Goal: Task Accomplishment & Management: Use online tool/utility

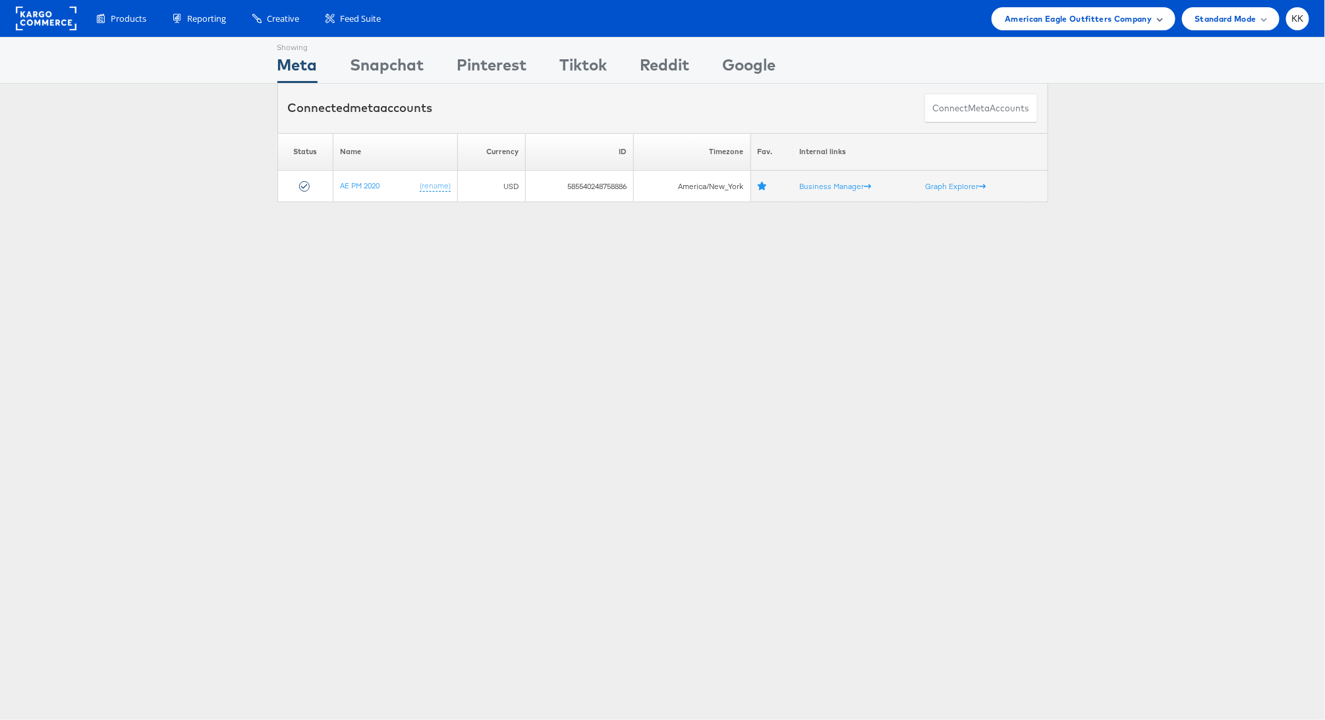
click at [1115, 23] on span "American Eagle Outfitters Company" at bounding box center [1078, 19] width 147 height 14
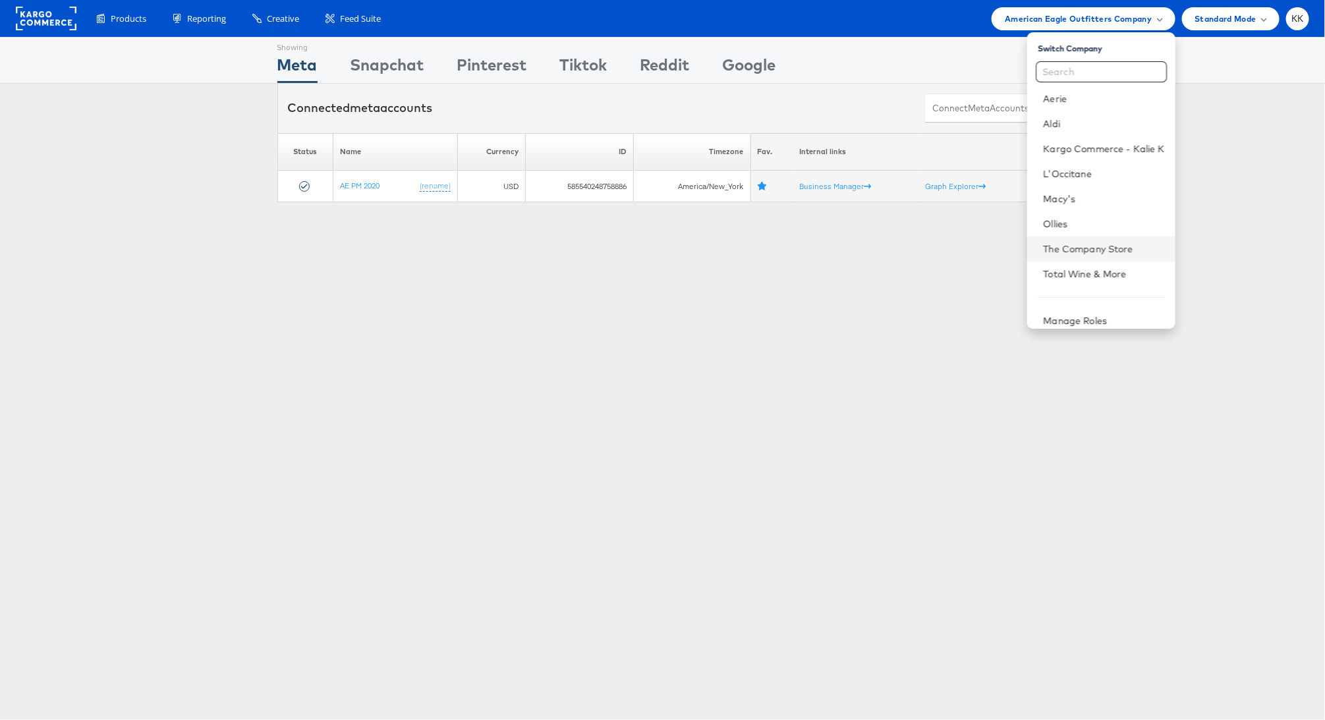
click at [1092, 240] on li "The Company Store" at bounding box center [1101, 249] width 148 height 25
click at [1075, 235] on li "Ollies" at bounding box center [1101, 223] width 148 height 25
click at [1089, 246] on link "The Company Store" at bounding box center [1103, 248] width 121 height 13
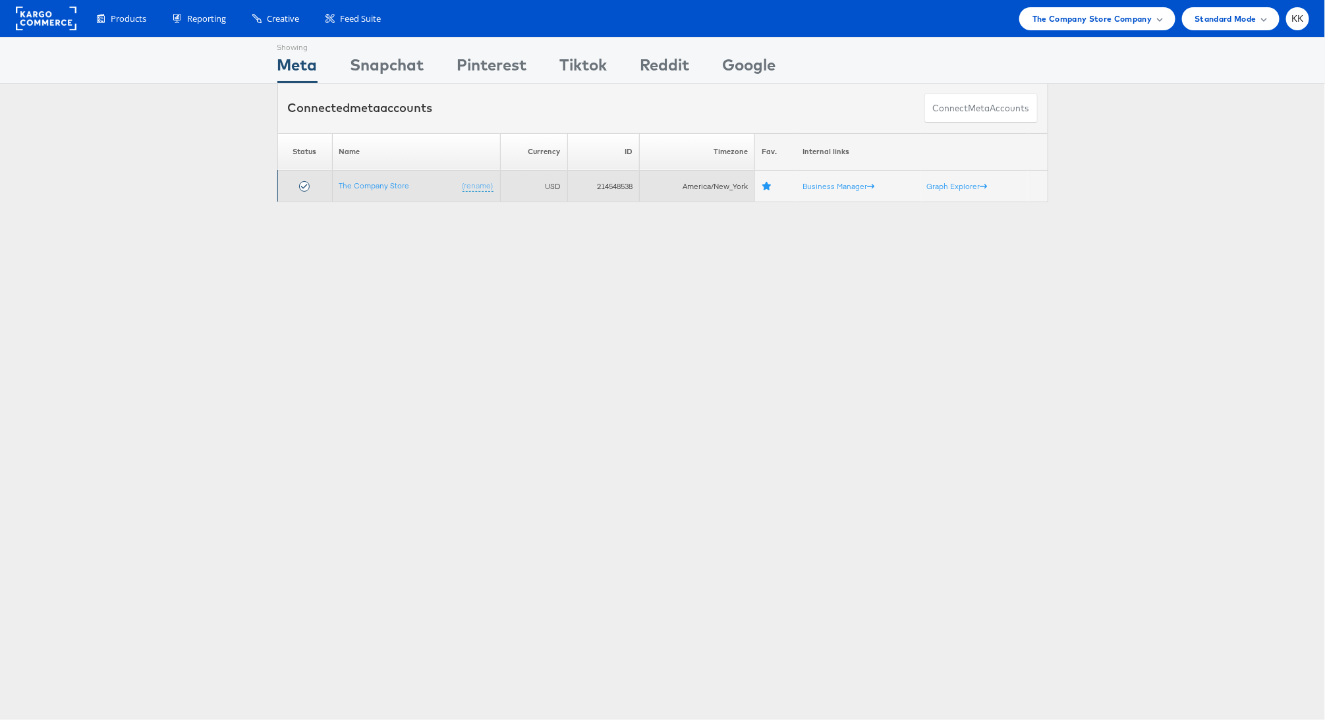
click at [393, 190] on td "The Company Store (rename)" at bounding box center [416, 187] width 168 height 32
click at [391, 188] on link "The Company Store" at bounding box center [374, 186] width 70 height 10
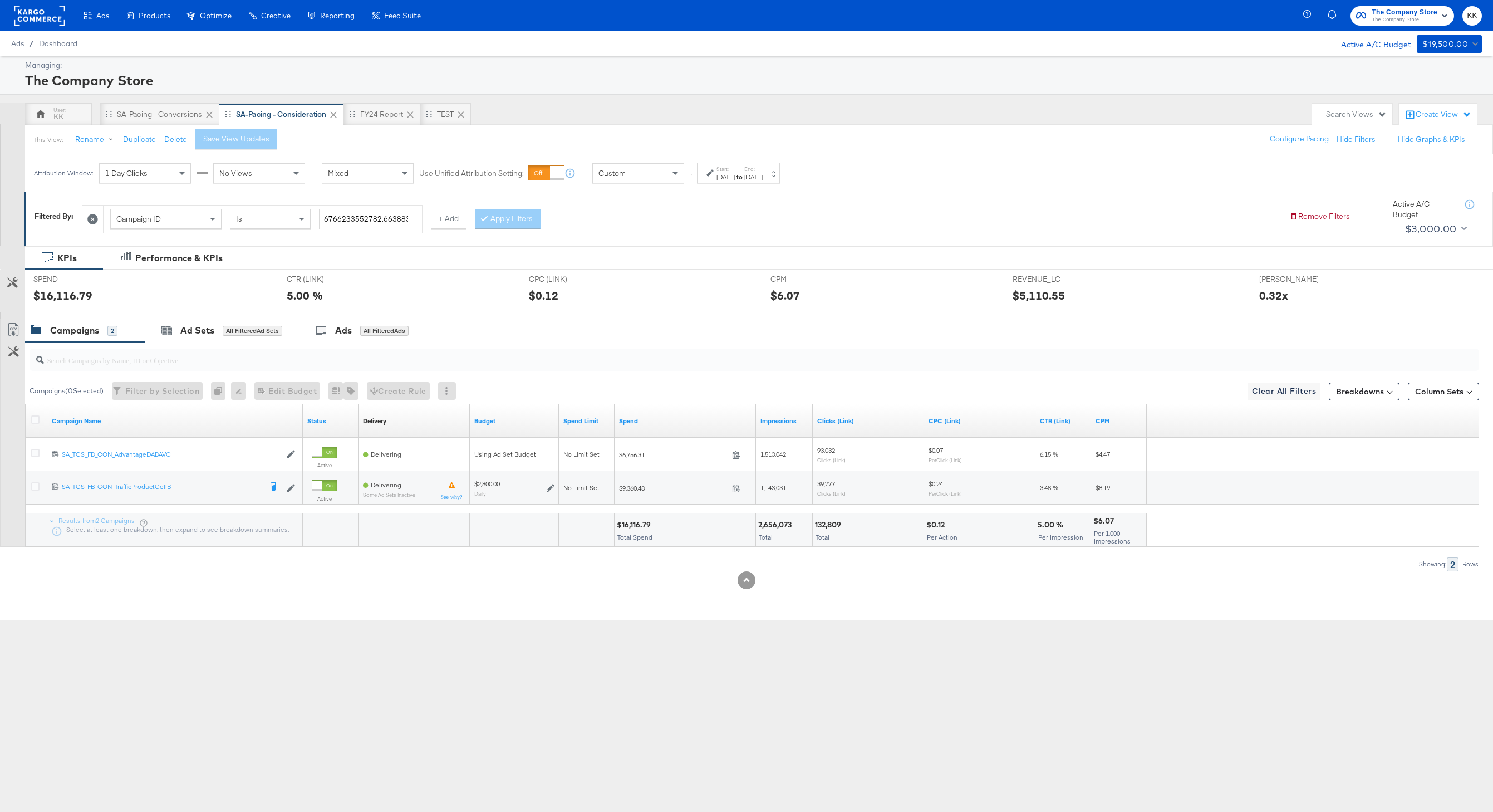
click at [559, 684] on div "Ads Products Optimize Creative Reporting Feed Suite The Company Store The Compa…" at bounding box center [746, 406] width 1493 height 812
click at [59, 112] on div "KK" at bounding box center [58, 117] width 10 height 11
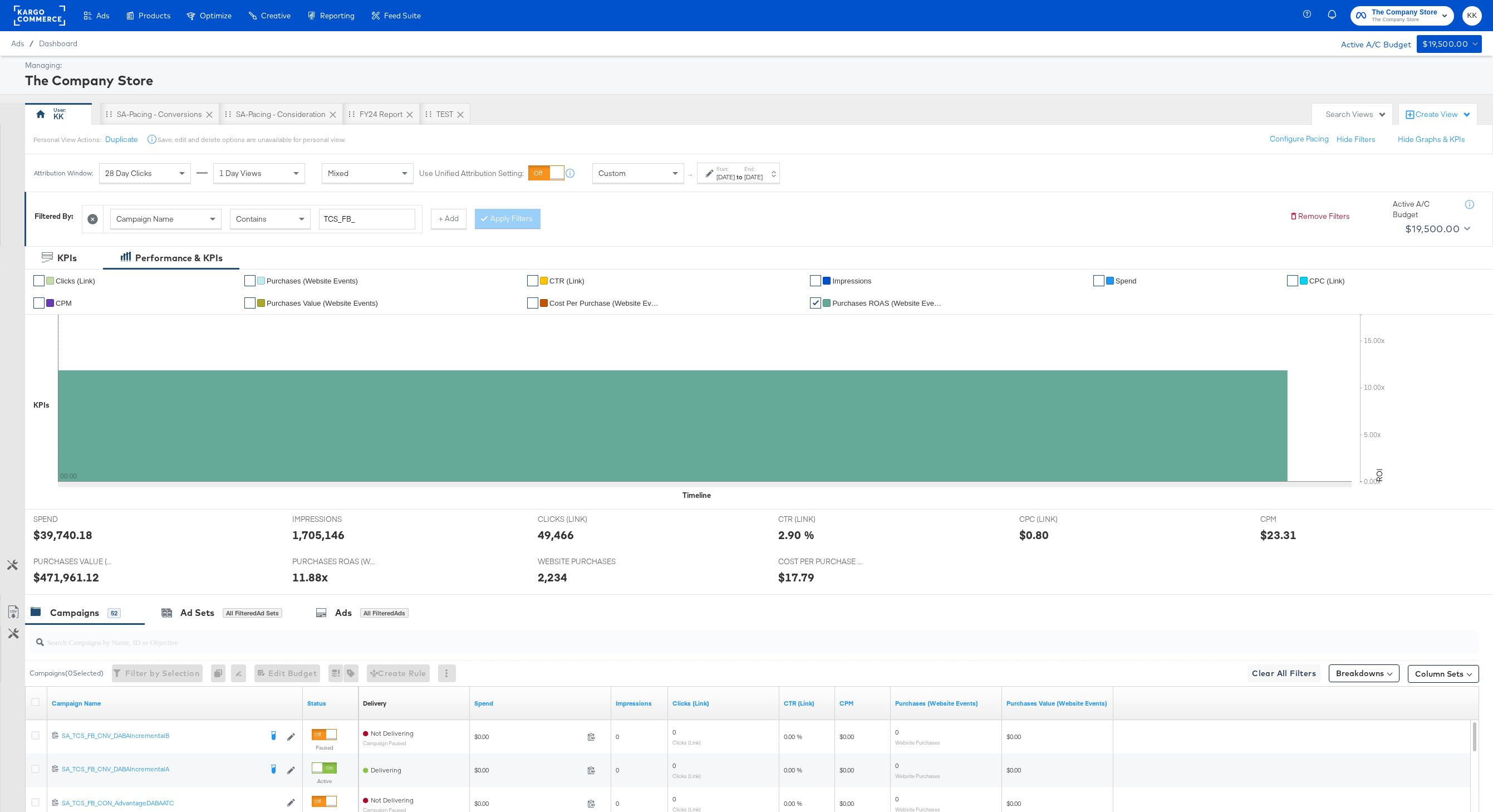
click at [725, 176] on div "Sep 1st 2025" at bounding box center [726, 177] width 19 height 9
click at [689, 90] on div "Managing: The Company Store" at bounding box center [746, 75] width 1493 height 39
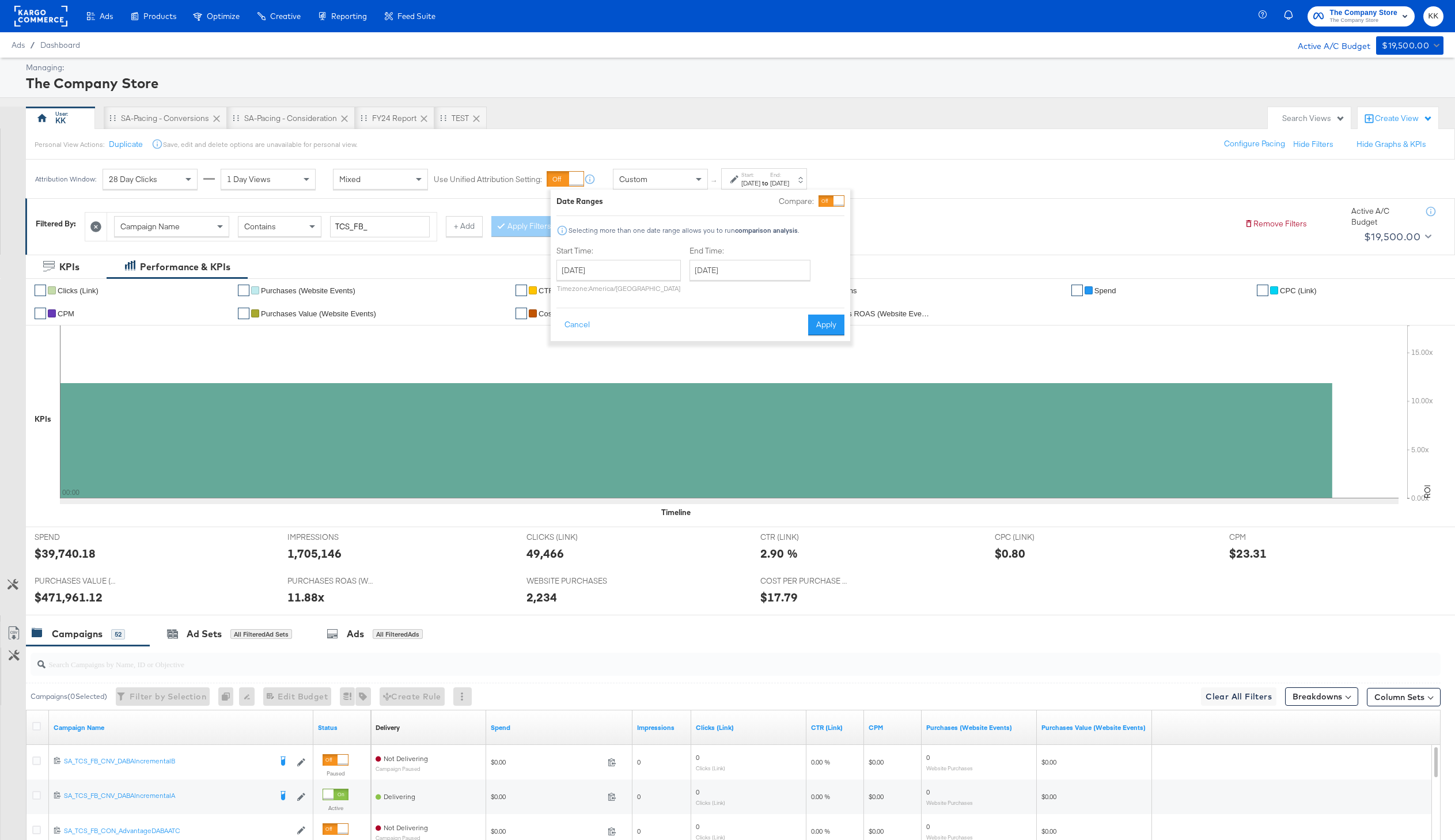
click at [930, 188] on div "Attribution Window: 28 Day Clicks 1 Day Views Mixed Use Unified Attribution Set…" at bounding box center [728, 178] width 1455 height 38
click at [741, 184] on div "Start: Sep 1st 2025 to End: Sep 1st 2025" at bounding box center [759, 179] width 59 height 17
click at [390, 630] on div "All Filtered Ads" at bounding box center [397, 634] width 50 height 10
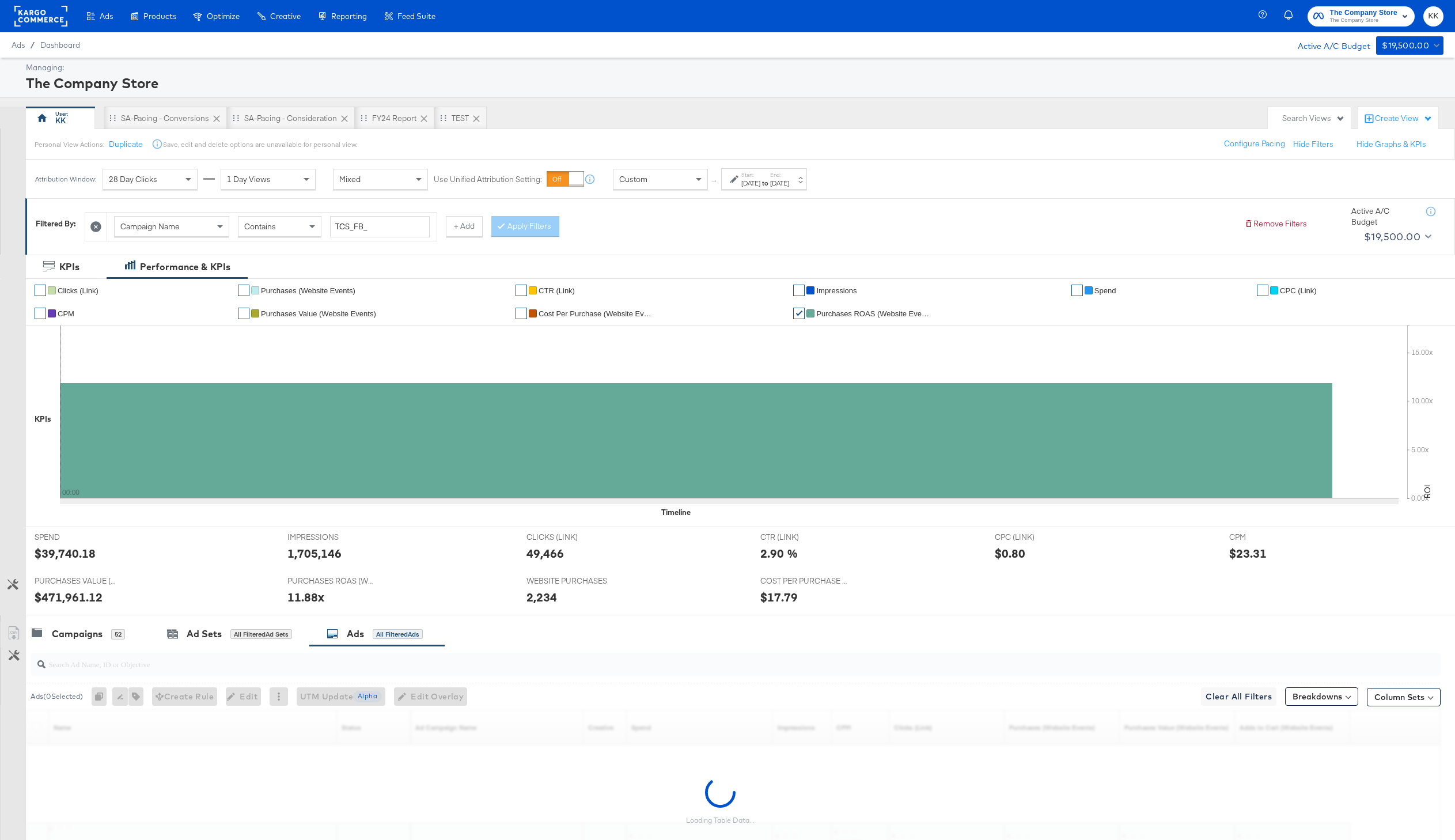
click at [757, 184] on div "Sep 1st 2025" at bounding box center [751, 183] width 19 height 10
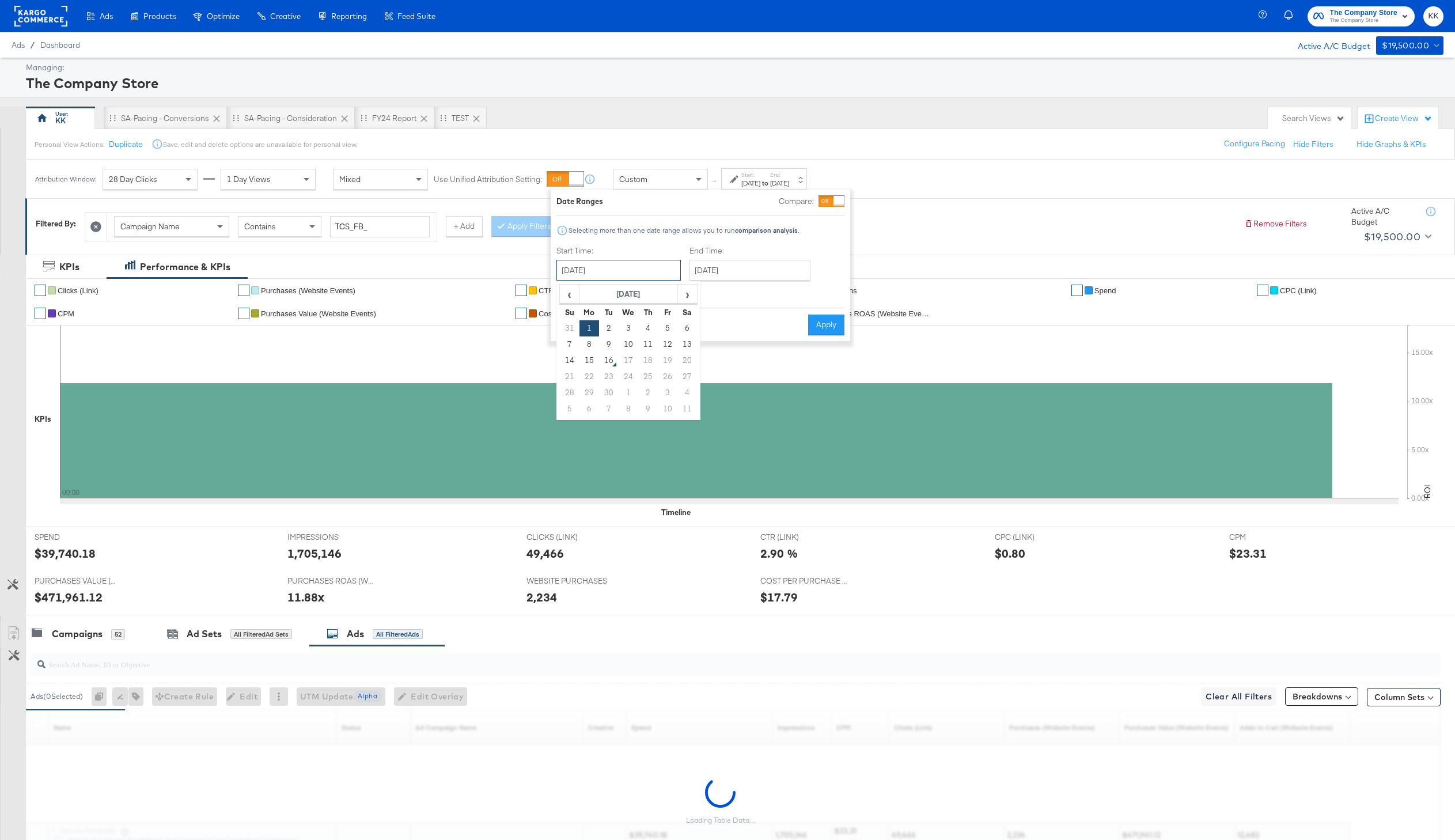
click at [616, 272] on input "September 1st 2025" at bounding box center [618, 270] width 124 height 21
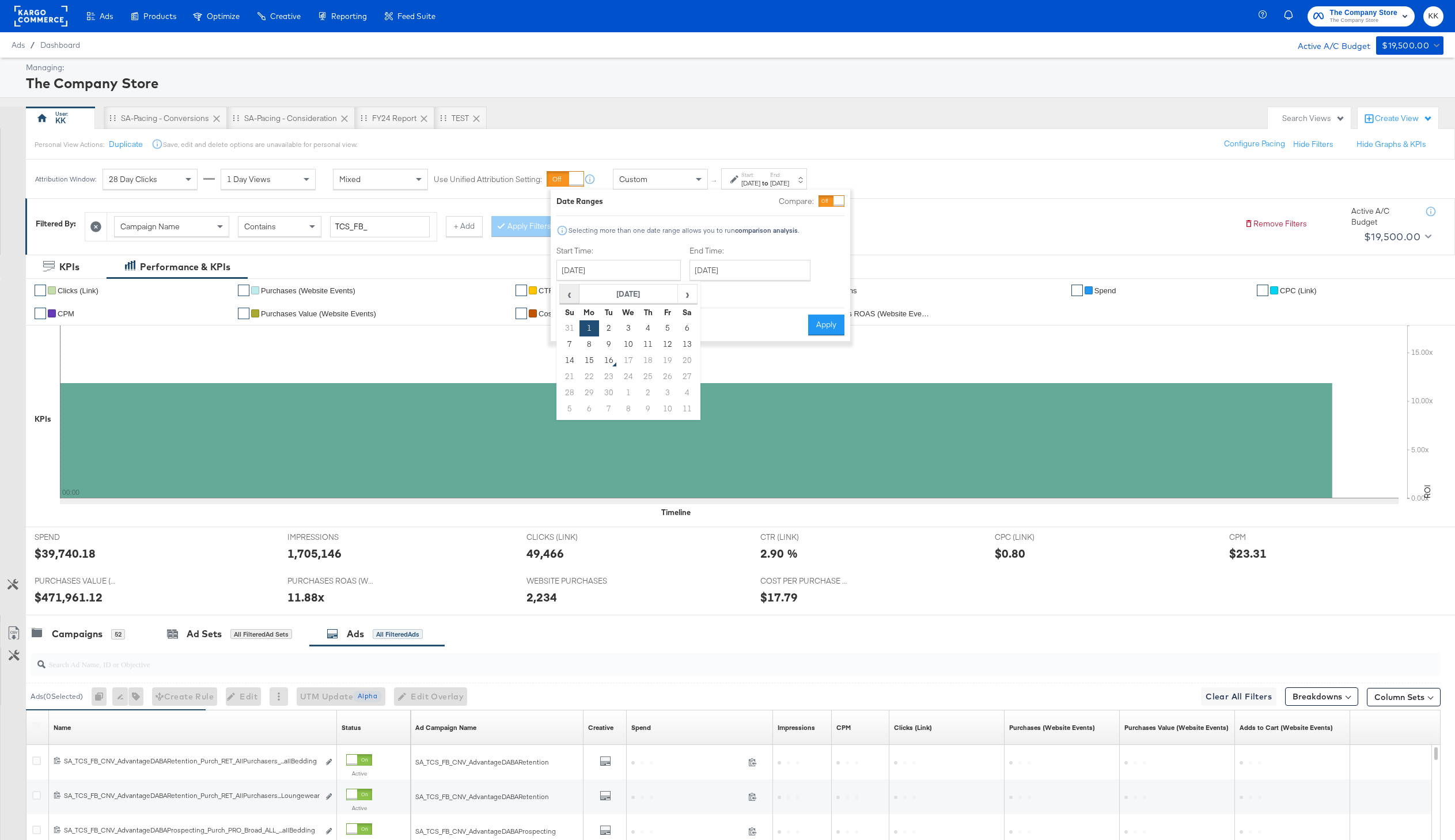
click at [567, 297] on span "‹" at bounding box center [569, 294] width 17 height 17
click at [693, 295] on span "›" at bounding box center [687, 294] width 17 height 17
click at [614, 374] on td "22" at bounding box center [609, 377] width 19 height 16
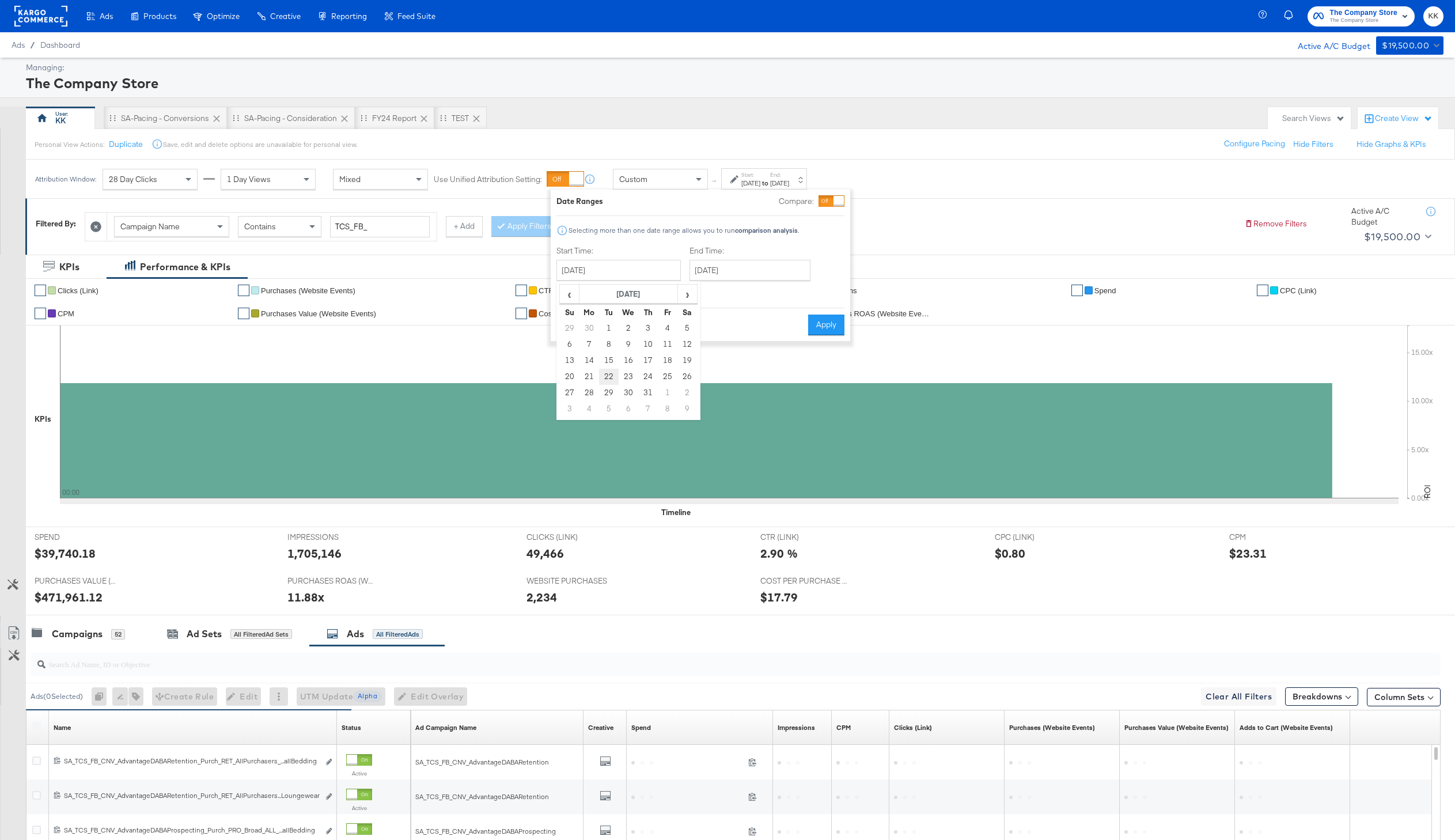
type input "July 22nd 2025"
click at [731, 264] on input "September 1st 2025" at bounding box center [754, 270] width 121 height 21
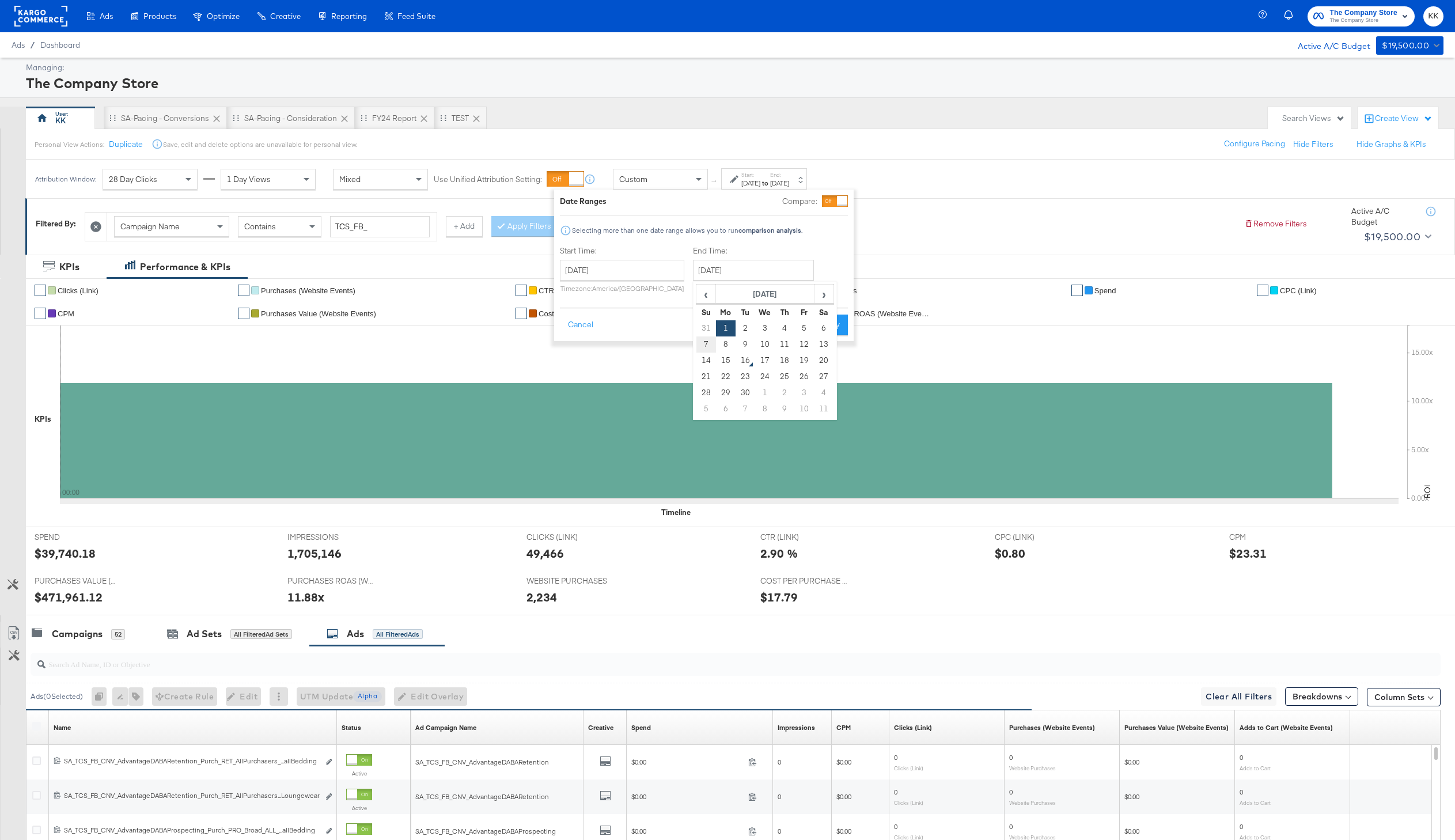
click at [707, 345] on td "7" at bounding box center [707, 344] width 19 height 16
click at [741, 269] on input "September 7th 2025" at bounding box center [754, 270] width 121 height 21
click at [745, 329] on td "2" at bounding box center [746, 328] width 19 height 16
type input "September 2nd 2025"
click at [828, 330] on button "Apply" at bounding box center [833, 325] width 37 height 21
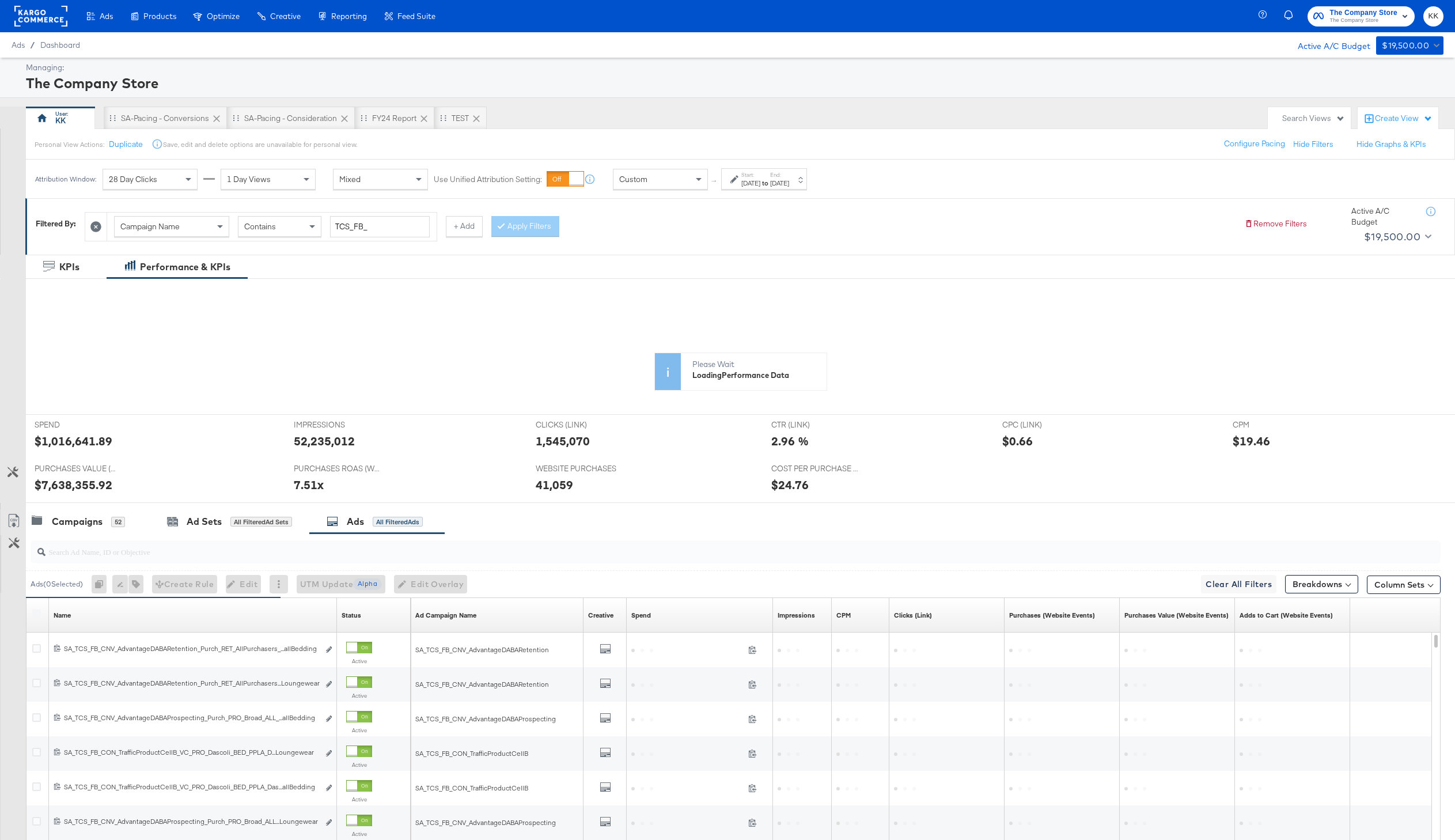
click at [230, 563] on div at bounding box center [735, 552] width 1410 height 23
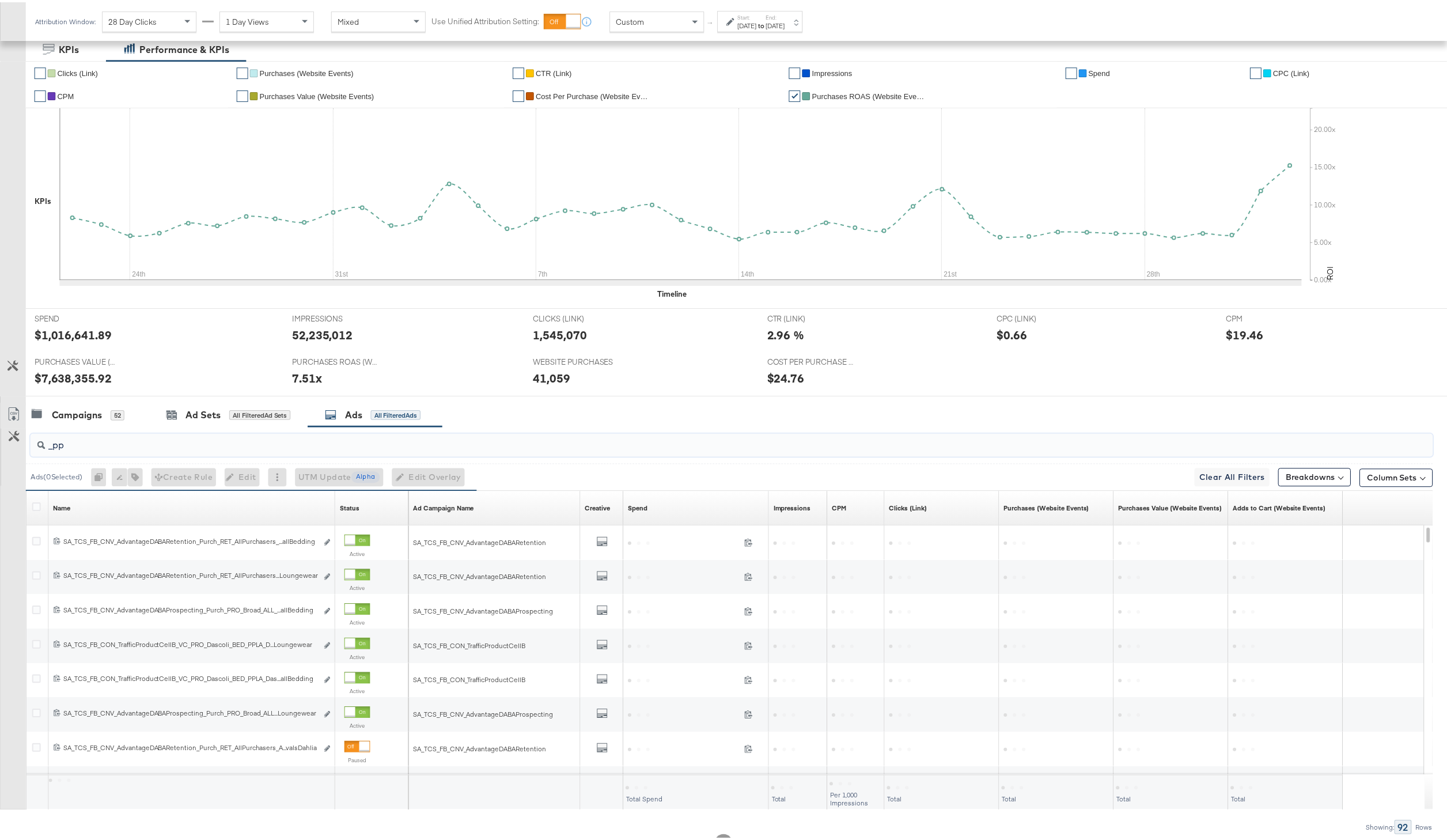
scroll to position [232, 0]
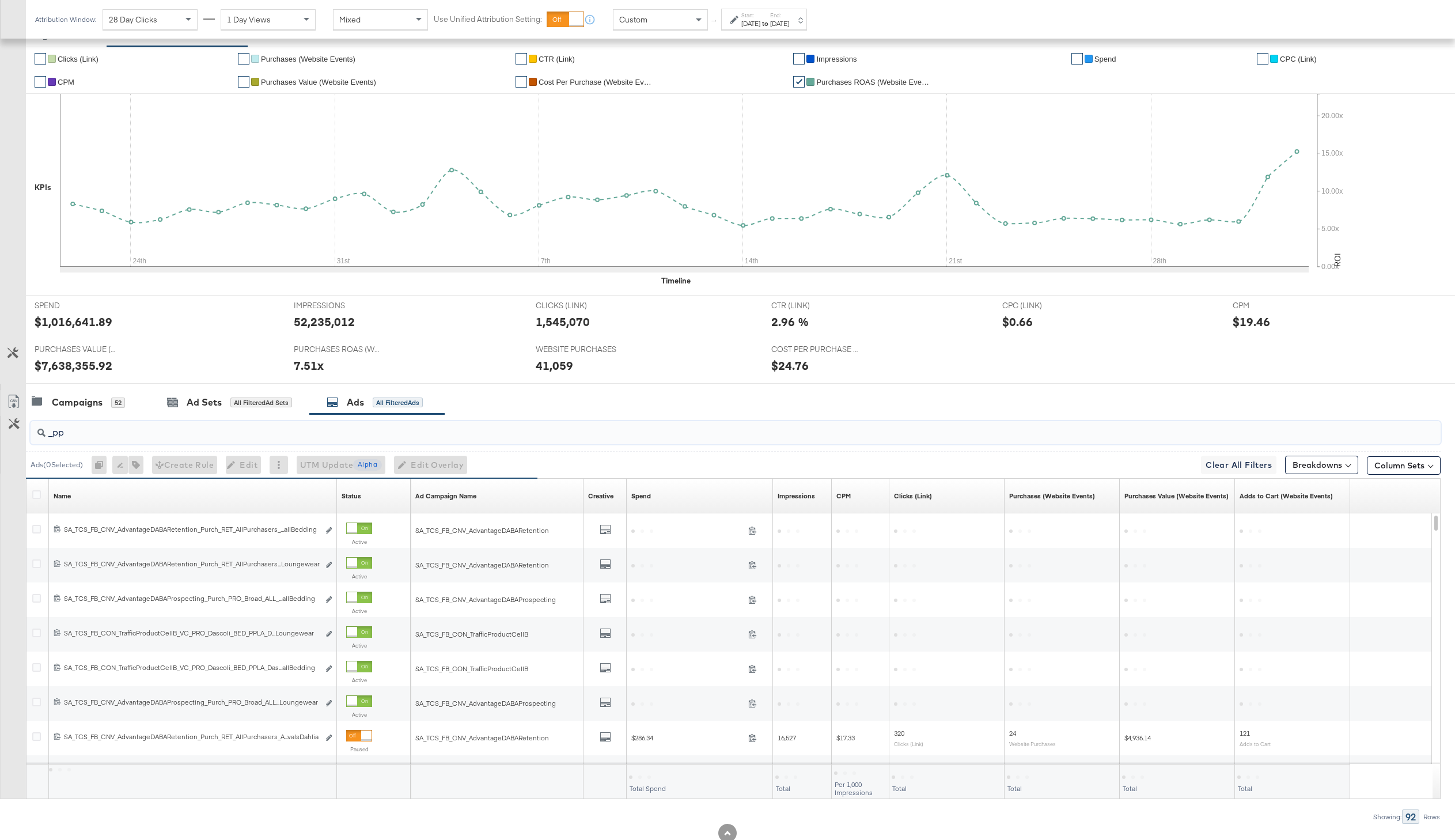
type input "_pp"
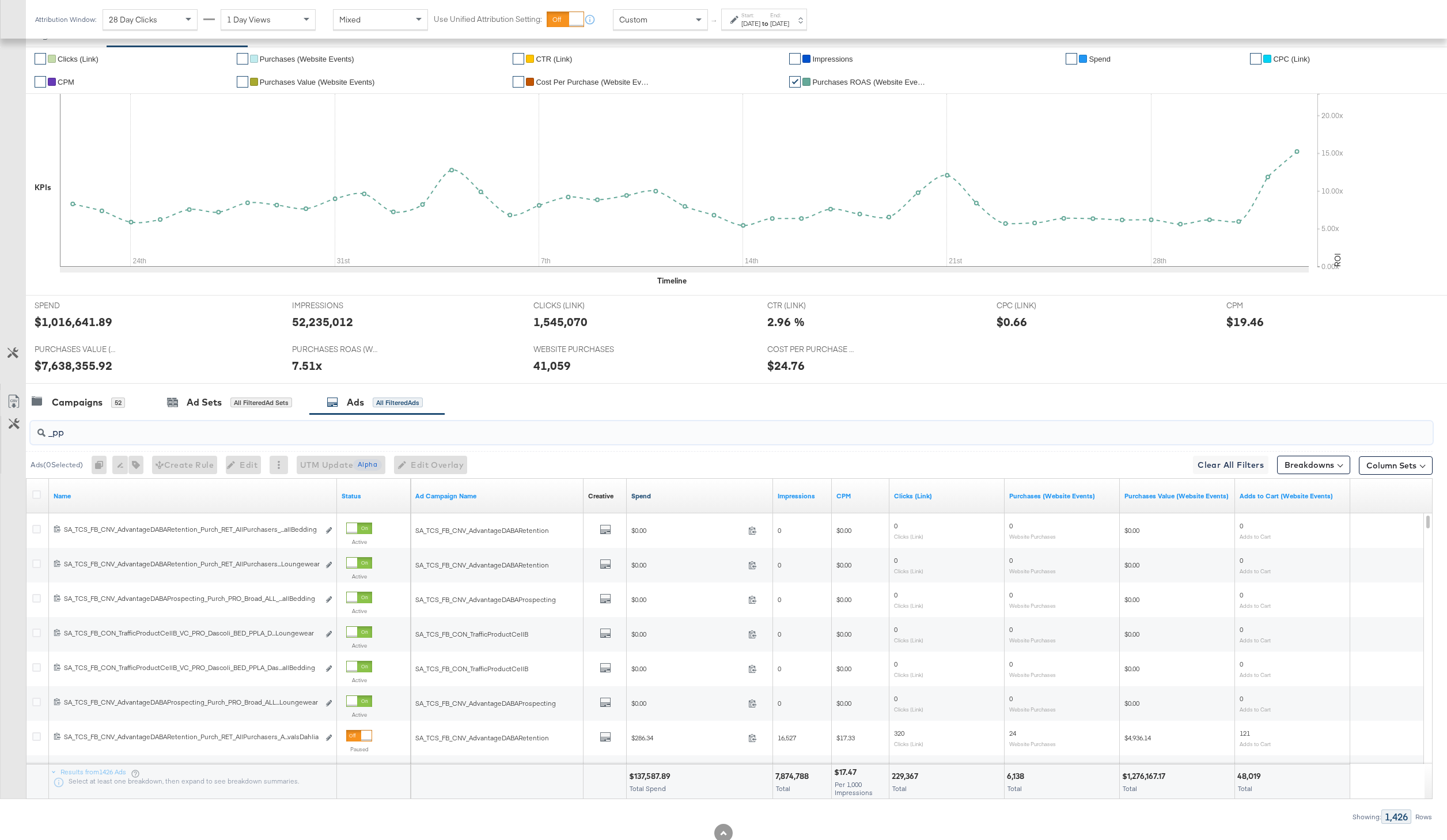
click at [642, 496] on link "Spend" at bounding box center [699, 496] width 137 height 10
click at [32, 494] on icon at bounding box center [37, 495] width 9 height 9
click at [0, 0] on input "checkbox" at bounding box center [0, 0] width 0 height 0
click at [15, 400] on icon at bounding box center [13, 404] width 7 height 9
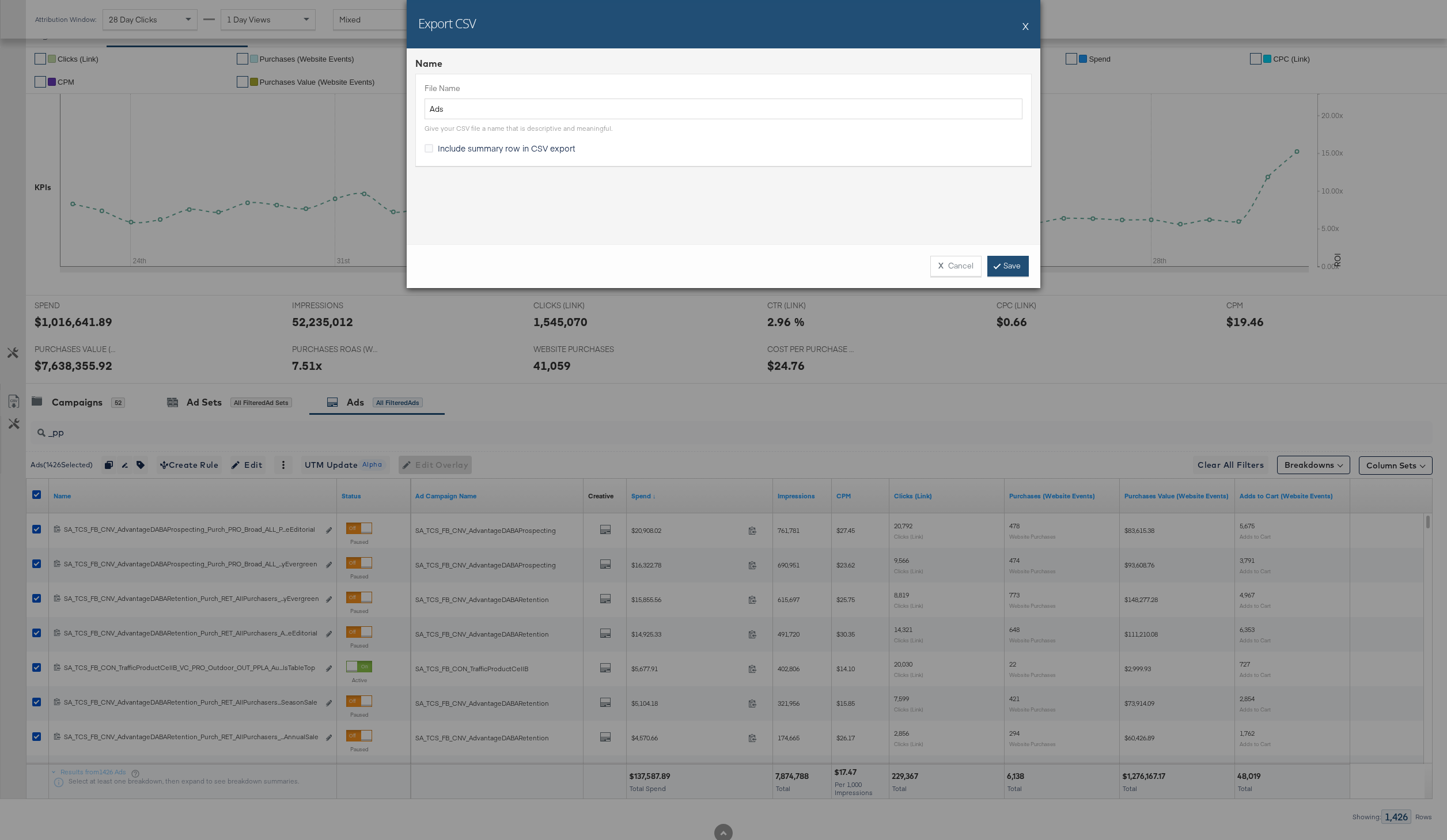
click at [1016, 274] on link "Save" at bounding box center [1007, 267] width 41 height 21
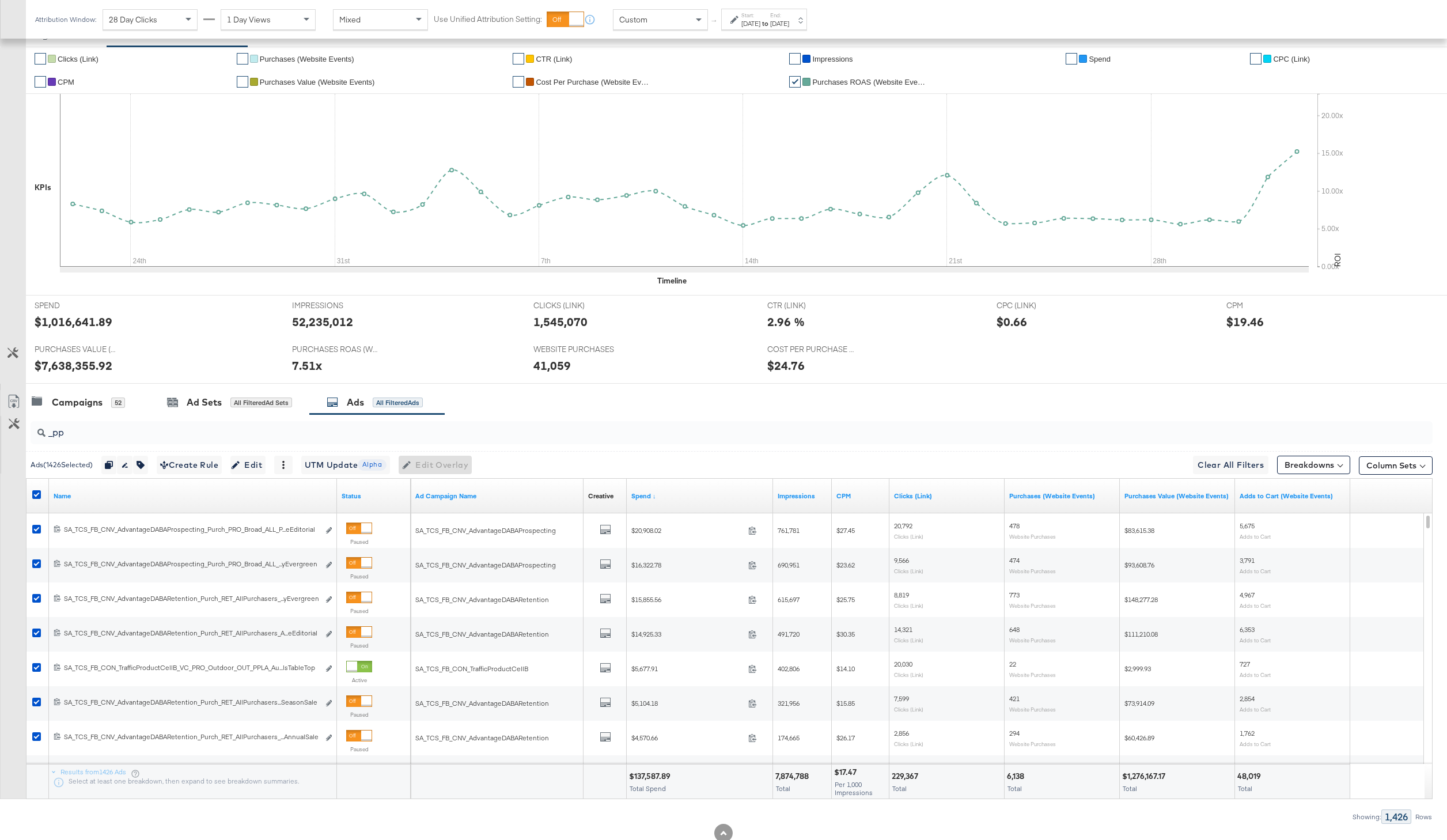
click at [755, 26] on div "Jul 22nd 2025" at bounding box center [751, 24] width 19 height 10
click at [648, 112] on input "July 22nd 2025" at bounding box center [625, 111] width 124 height 21
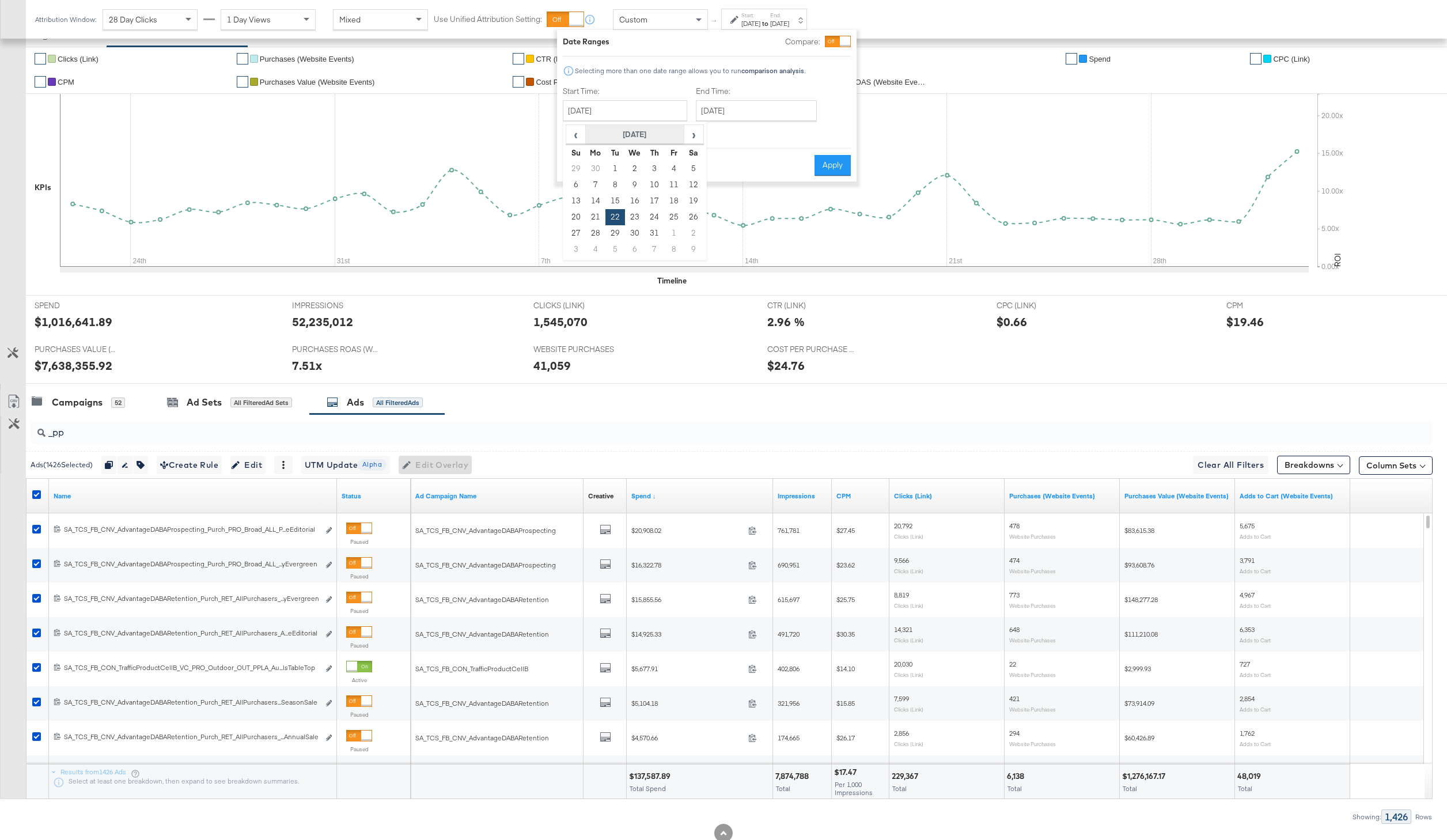
click at [647, 131] on th "July 2025" at bounding box center [635, 135] width 99 height 19
click at [574, 138] on span "‹" at bounding box center [571, 135] width 10 height 17
click at [651, 189] on td "Jul" at bounding box center [652, 188] width 35 height 29
click at [611, 218] on td "23" at bounding box center [615, 217] width 19 height 16
type input "July 23rd 2024"
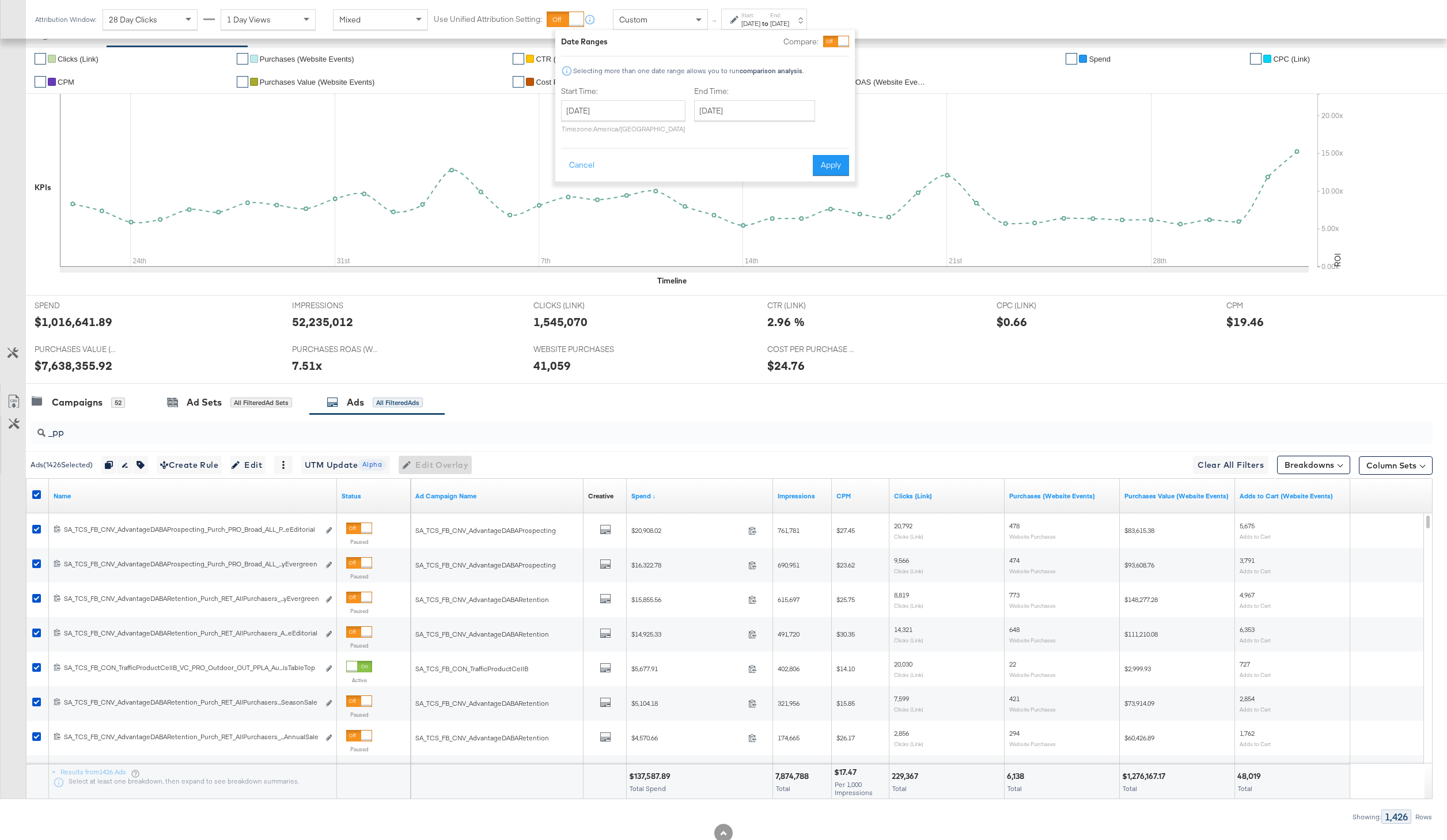
click at [725, 99] on div "End Time: September 2nd 2025 ‹ September 2025 › Su Mo Tu We Th Fr Sa 31 1 2 3 4…" at bounding box center [757, 112] width 126 height 52
click at [746, 108] on input "September 2nd 2025" at bounding box center [755, 111] width 121 height 21
click at [750, 128] on th "September 2025" at bounding box center [766, 135] width 99 height 19
click at [700, 133] on span "‹" at bounding box center [703, 135] width 10 height 17
click at [756, 133] on th "2024" at bounding box center [765, 135] width 115 height 19
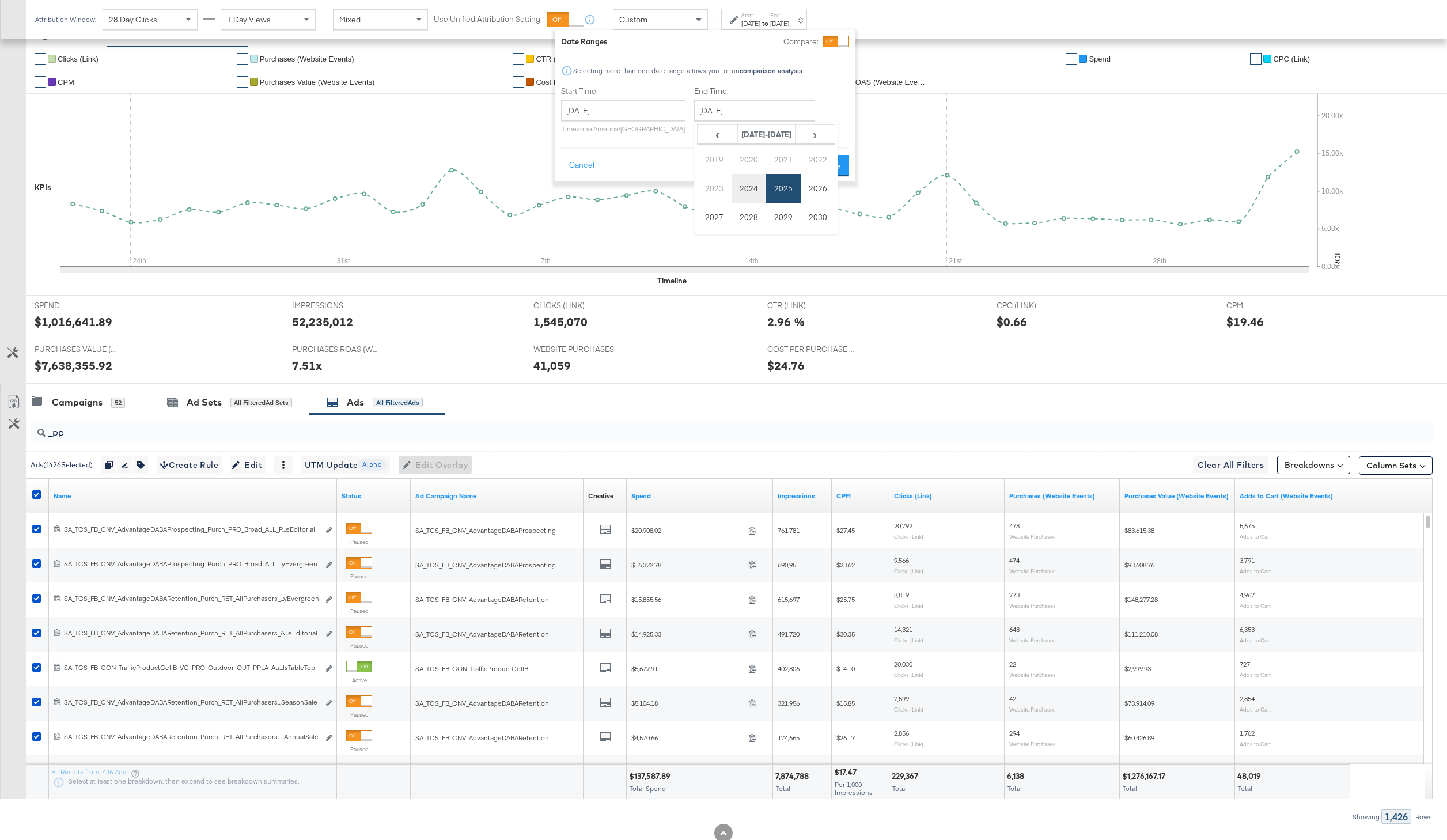
click at [748, 186] on td "2024" at bounding box center [749, 188] width 35 height 29
click at [784, 191] on td "Jul" at bounding box center [783, 188] width 35 height 29
click at [828, 130] on span "›" at bounding box center [825, 135] width 17 height 17
click at [742, 186] on td "3" at bounding box center [747, 184] width 19 height 16
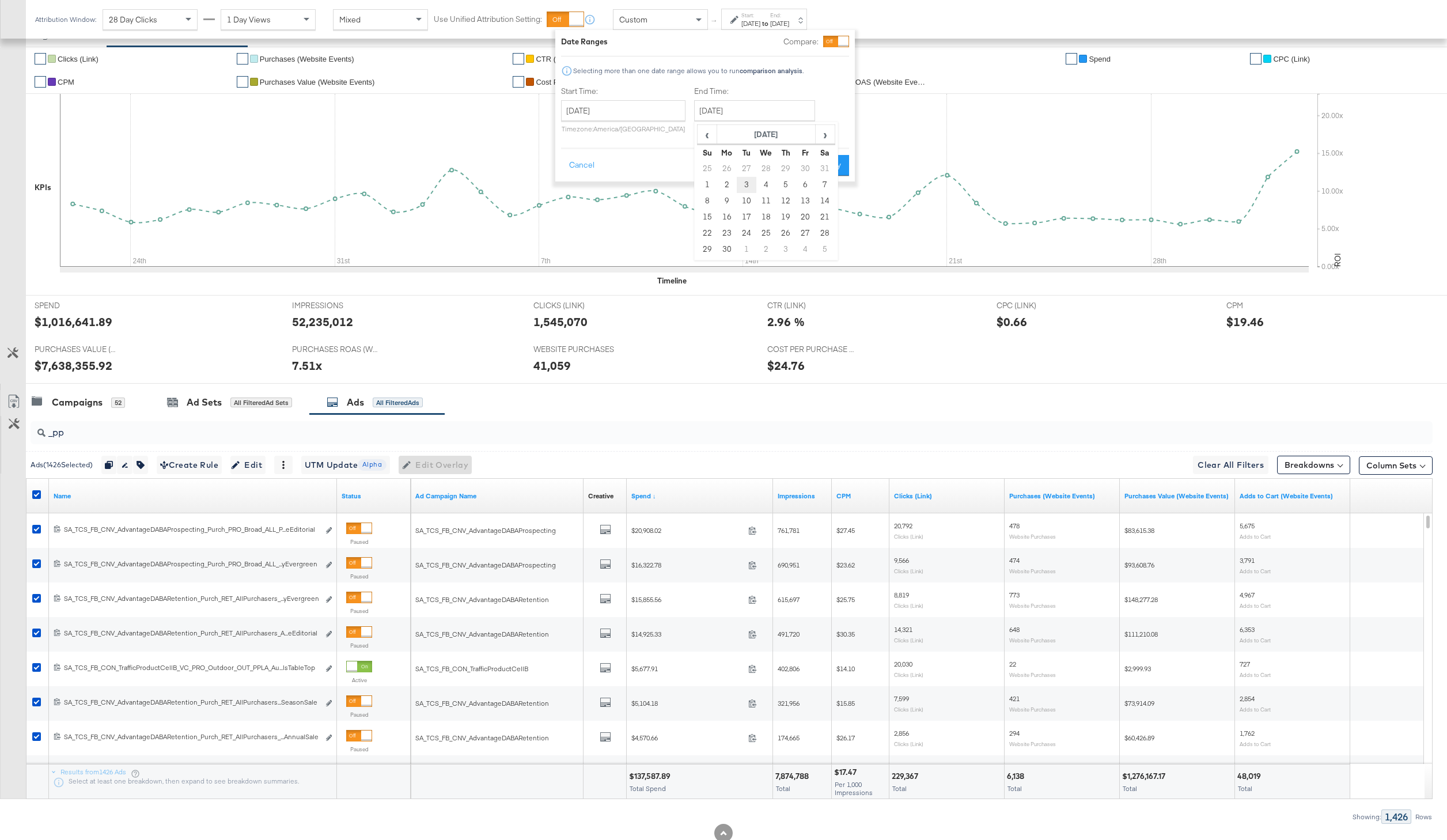
type input "September 3rd 2024"
click at [828, 164] on button "Apply" at bounding box center [830, 165] width 37 height 21
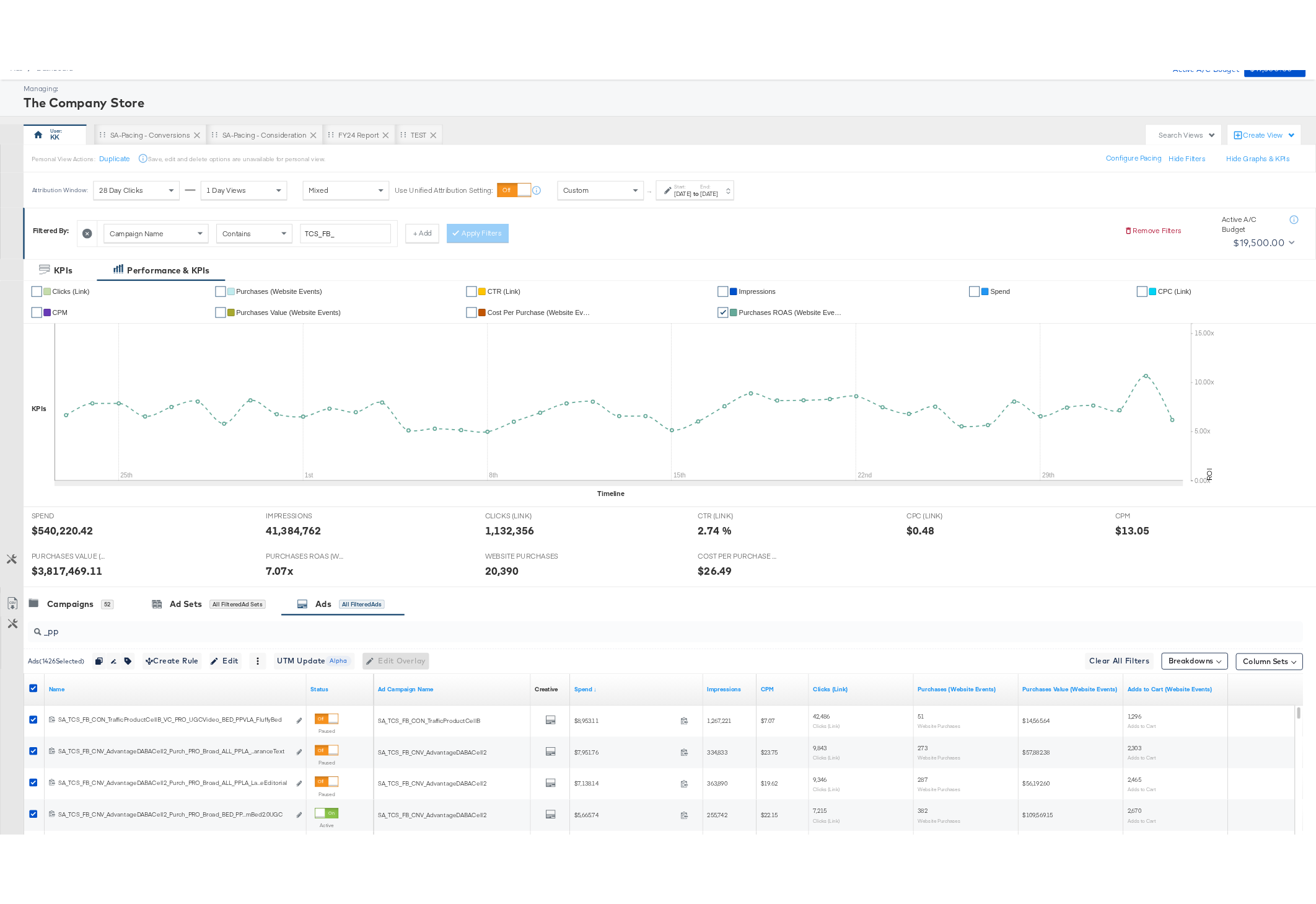
scroll to position [140, 0]
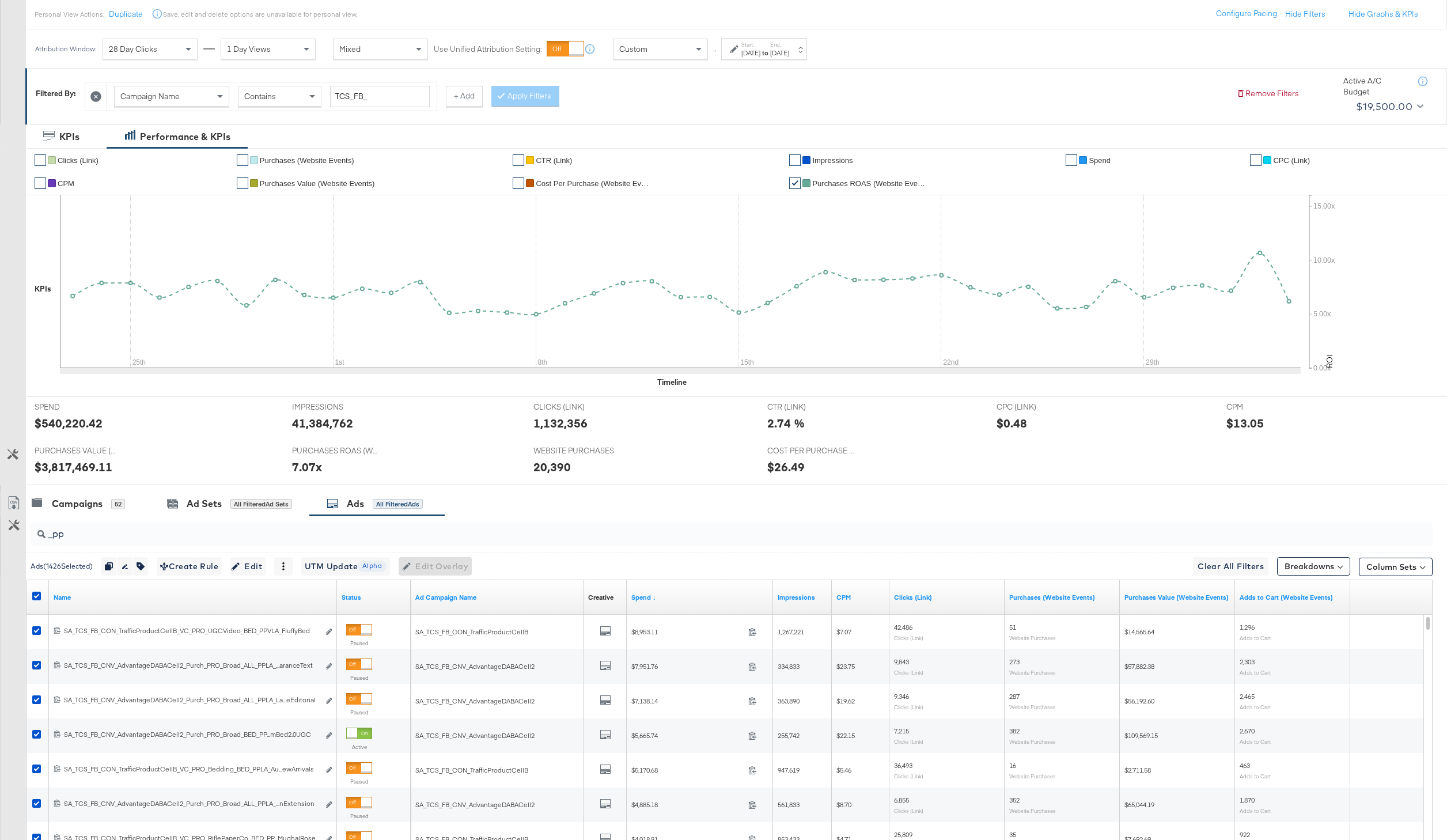
click at [16, 500] on icon at bounding box center [14, 503] width 14 height 14
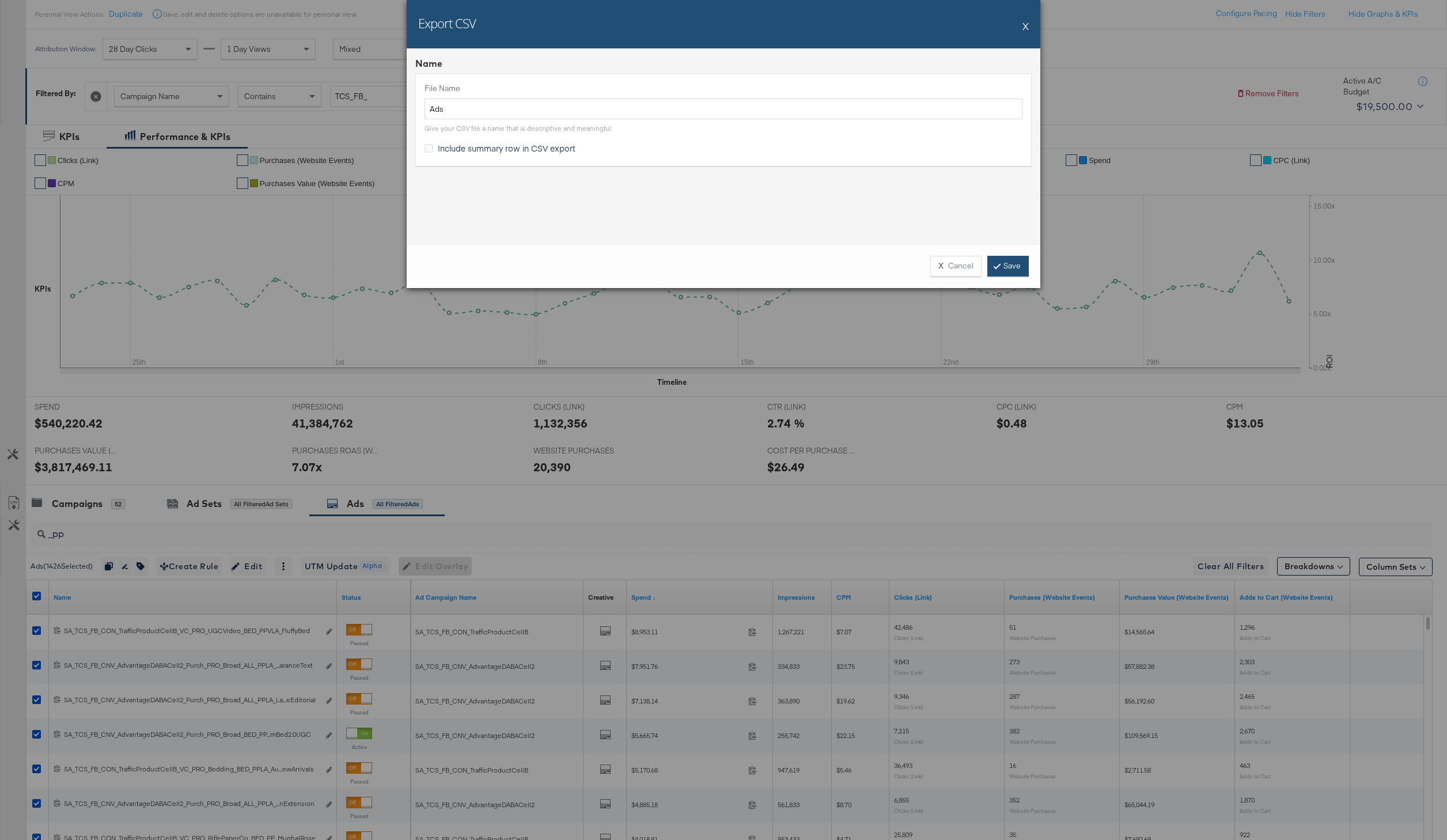
click at [1012, 260] on link "Save" at bounding box center [1007, 267] width 41 height 21
